Goal: Task Accomplishment & Management: Use online tool/utility

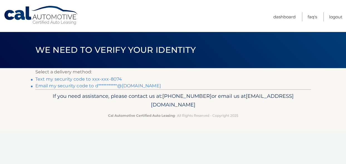
click at [67, 86] on link "**********" at bounding box center [98, 85] width 126 height 5
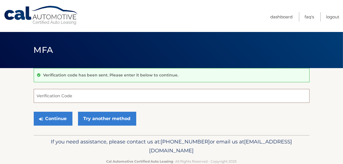
click at [68, 96] on input "Verification Code" at bounding box center [172, 96] width 276 height 14
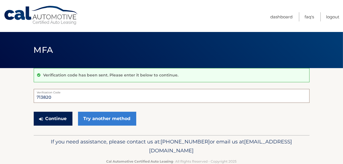
type input "713820"
click at [50, 120] on button "Continue" at bounding box center [53, 119] width 39 height 14
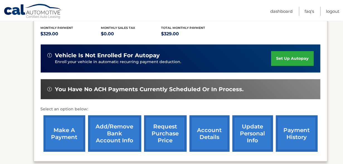
scroll to position [134, 0]
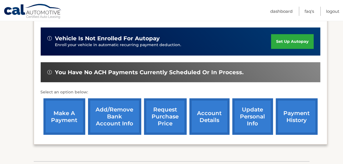
click at [68, 117] on link "make a payment" at bounding box center [64, 117] width 42 height 36
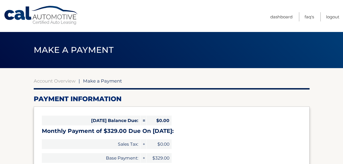
select select "NTZiZjdjOTAtYTYxMS00NGVjLTk0NTItZGU0MjhlMjU1M2Ex"
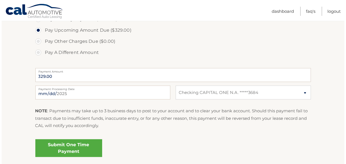
scroll to position [201, 0]
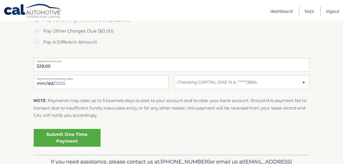
click at [76, 135] on link "Submit One Time Payment" at bounding box center [67, 138] width 67 height 18
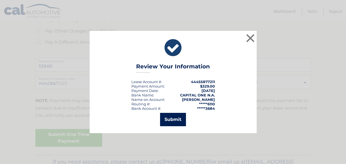
click at [174, 120] on button "Submit" at bounding box center [173, 119] width 26 height 13
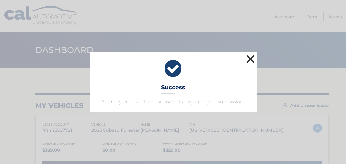
click at [250, 57] on button "×" at bounding box center [250, 58] width 11 height 11
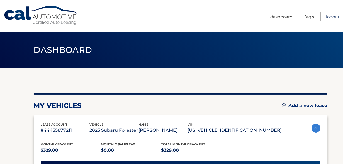
click at [334, 16] on link "Logout" at bounding box center [332, 16] width 13 height 9
